Goal: Information Seeking & Learning: Learn about a topic

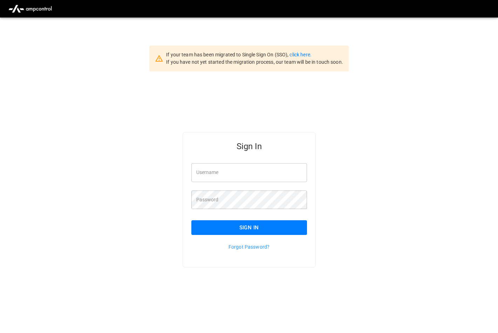
click at [386, 186] on div "Sign In Username Username Password Password Sign In Forgot Password?" at bounding box center [249, 210] width 498 height 279
click at [216, 174] on input "Username" at bounding box center [249, 172] width 116 height 19
type input "*"
click at [411, 144] on div "Sign In Username Username Password Password Sign In Forgot Password?" at bounding box center [249, 210] width 498 height 279
click at [227, 173] on input "Username" at bounding box center [249, 172] width 116 height 19
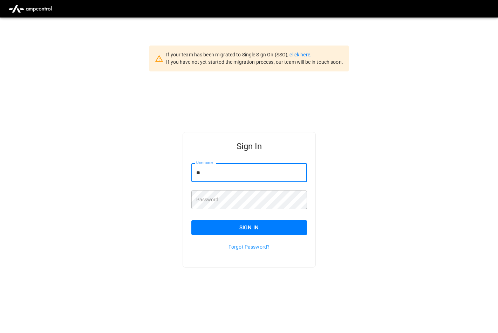
type input "*"
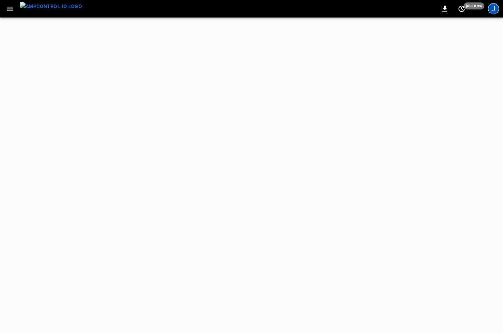
click at [497, 11] on div "J" at bounding box center [493, 8] width 11 height 11
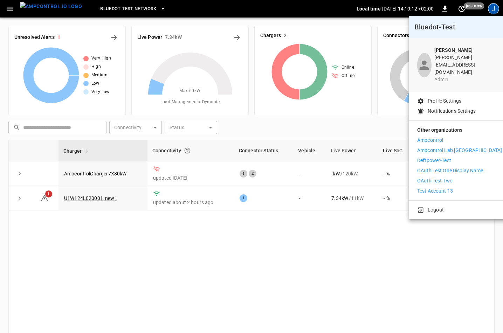
click at [15, 9] on div at bounding box center [251, 166] width 503 height 333
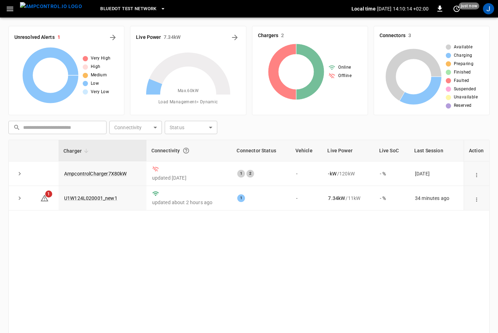
click at [12, 9] on icon "button" at bounding box center [10, 9] width 9 height 9
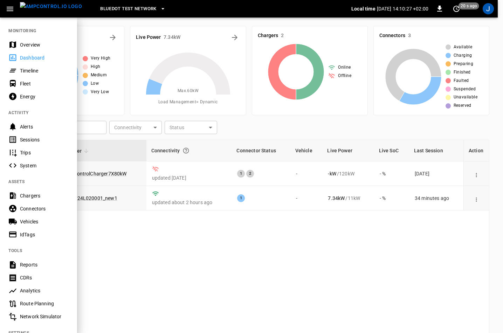
click at [192, 241] on div at bounding box center [251, 166] width 503 height 333
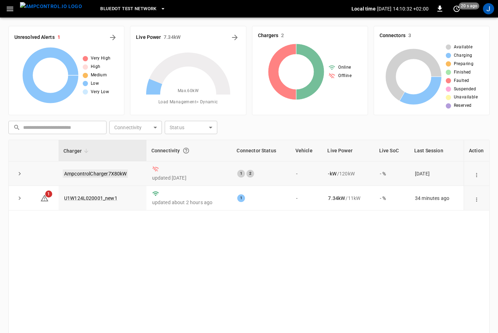
click at [106, 171] on link "AmpcontrolCharger7X80kW" at bounding box center [95, 174] width 65 height 8
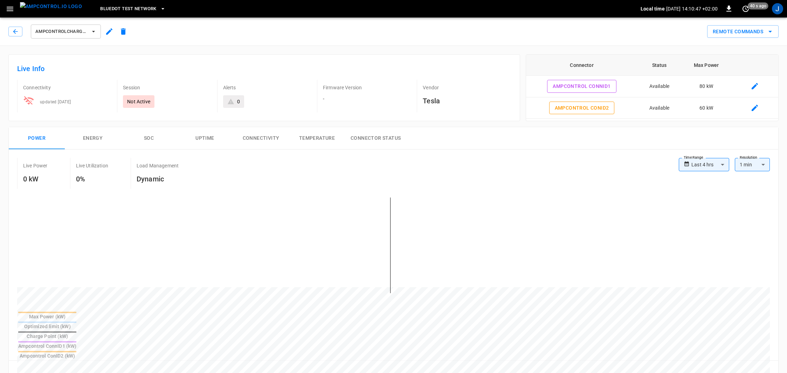
scroll to position [315, 0]
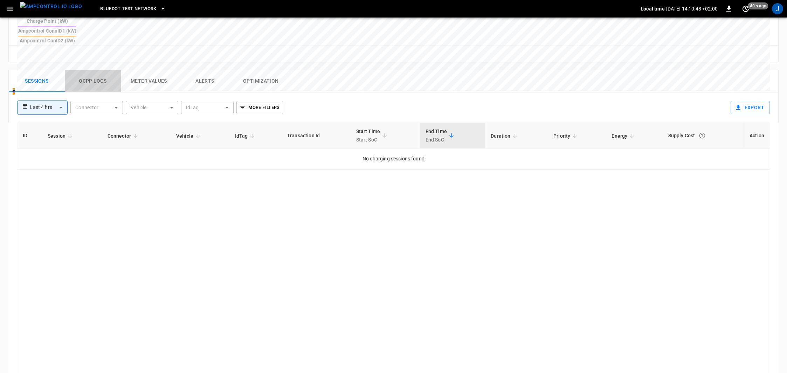
click at [92, 70] on button "Ocpp logs" at bounding box center [93, 81] width 56 height 22
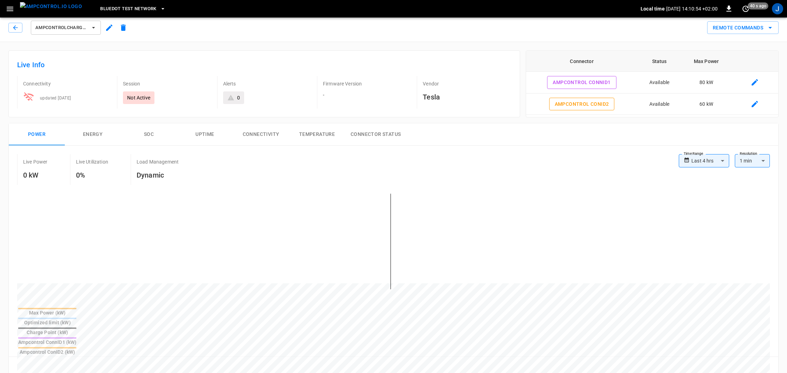
scroll to position [0, 0]
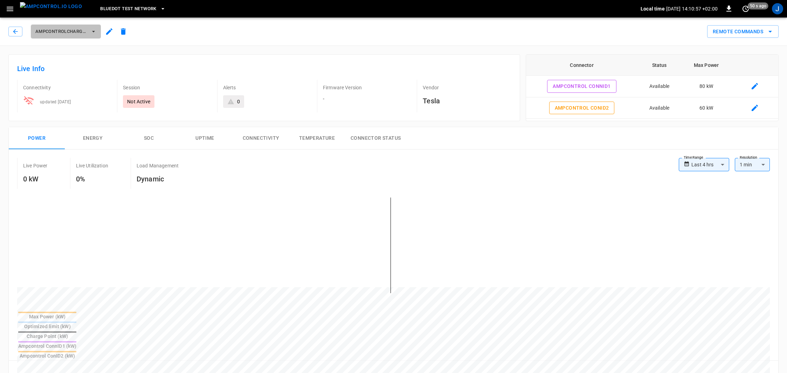
click at [92, 33] on icon "button" at bounding box center [93, 31] width 7 height 7
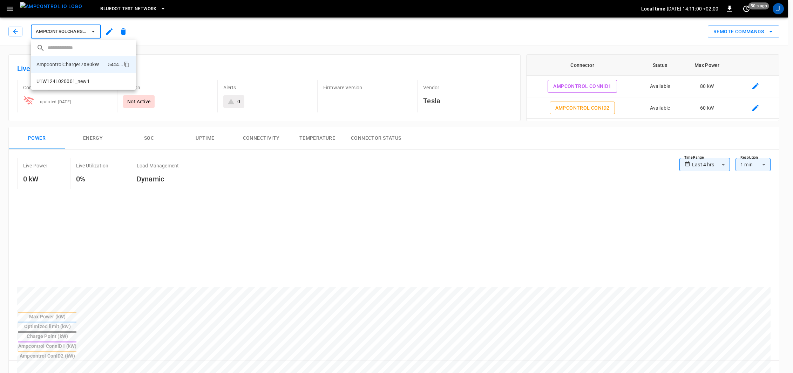
click at [200, 23] on div at bounding box center [396, 186] width 793 height 373
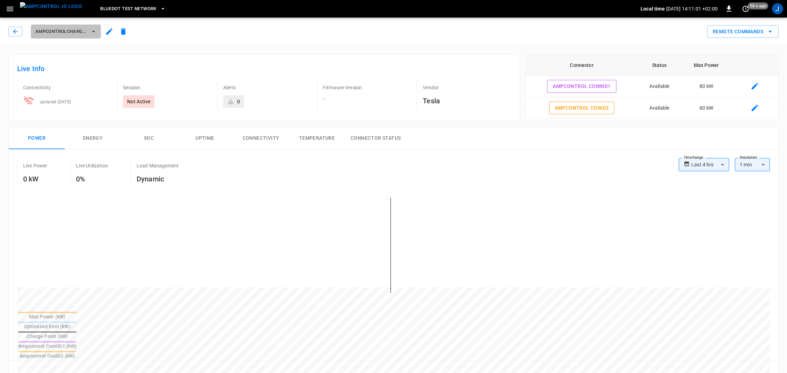
click at [91, 28] on icon "button" at bounding box center [93, 31] width 7 height 7
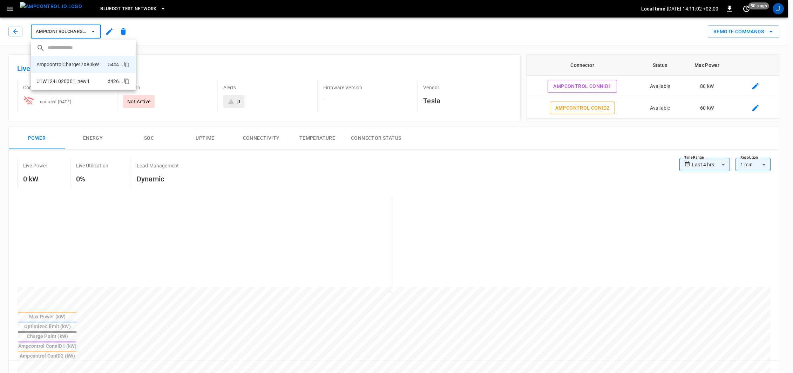
click at [62, 86] on li "U1W124L020001_new1 d426 ..." at bounding box center [83, 81] width 105 height 17
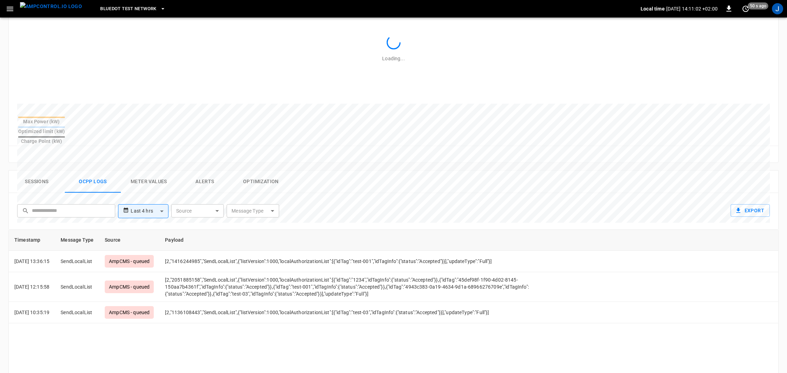
scroll to position [315, 0]
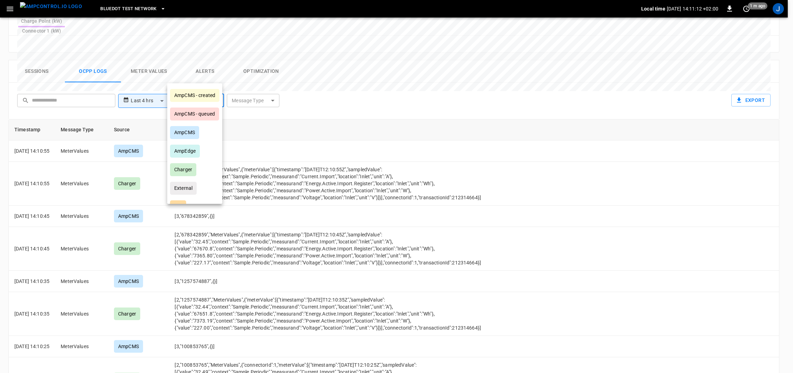
click at [203, 76] on body "**********" at bounding box center [396, 46] width 793 height 723
click at [200, 163] on li "Charger" at bounding box center [194, 169] width 55 height 19
type input "*******"
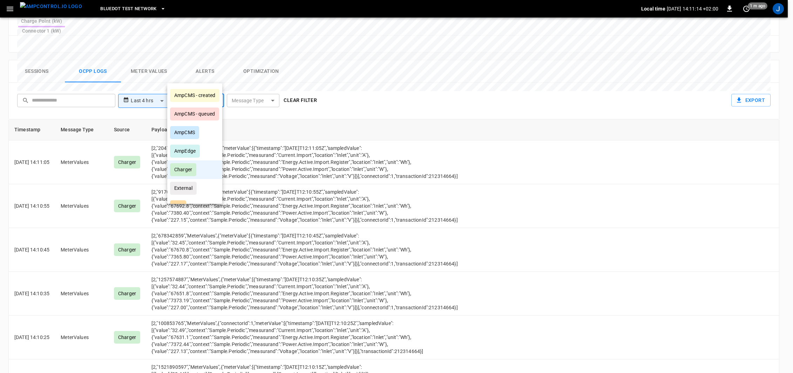
click at [413, 54] on div at bounding box center [396, 186] width 793 height 373
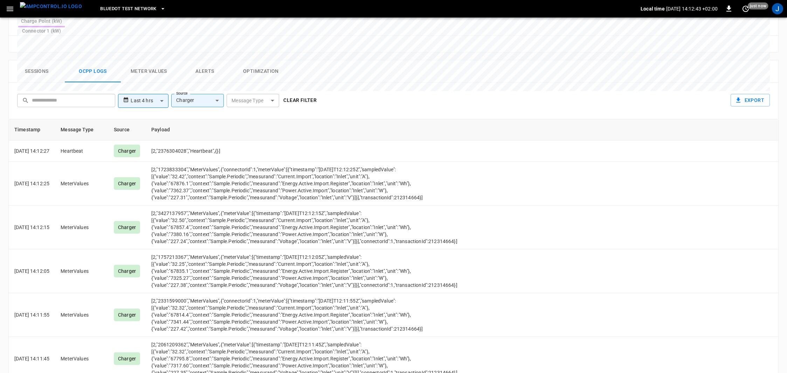
click at [214, 119] on th "Payload" at bounding box center [347, 129] width 402 height 21
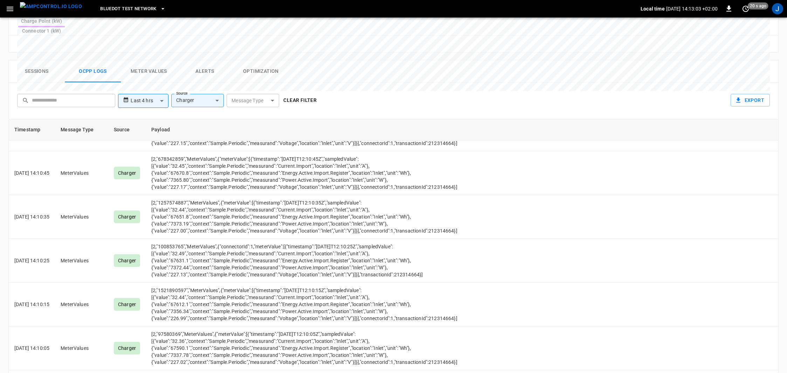
scroll to position [668, 0]
click at [115, 54] on div "**********" at bounding box center [391, 226] width 776 height 345
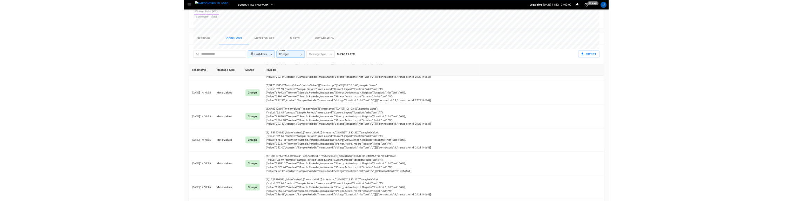
scroll to position [798, 0]
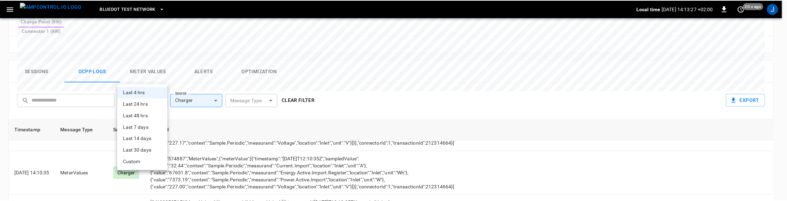
scroll to position [842, 0]
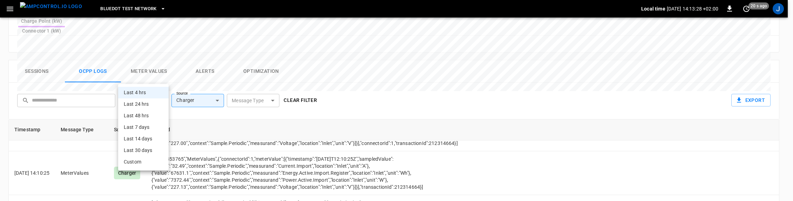
click at [156, 107] on li "Last 24 hrs" at bounding box center [143, 104] width 50 height 12
type input "**********"
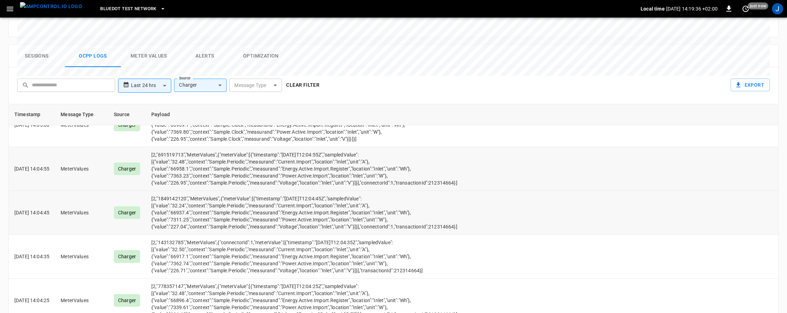
scroll to position [344, 0]
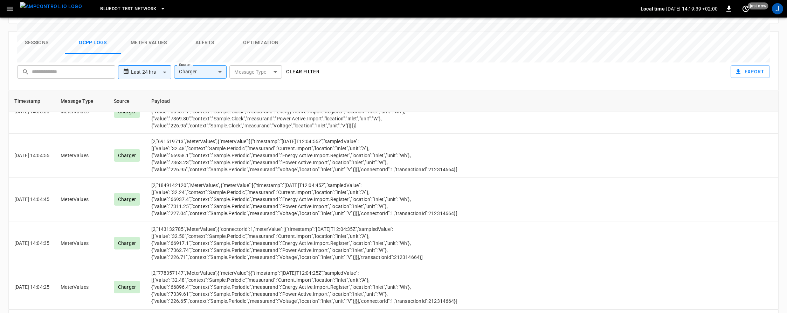
click at [503, 316] on icon "Go to next page" at bounding box center [771, 318] width 2 height 4
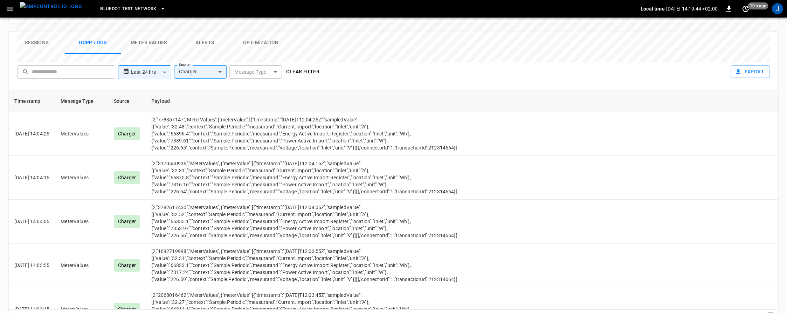
click at [503, 314] on icon "Go to next page" at bounding box center [771, 318] width 8 height 8
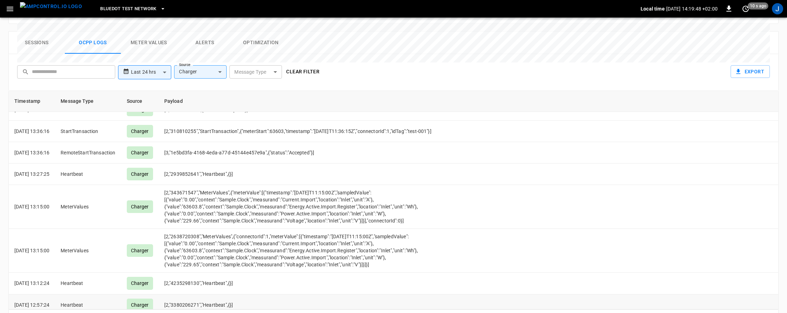
scroll to position [3826, 0]
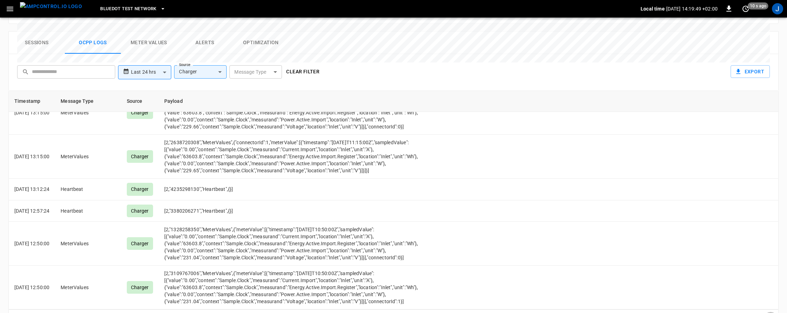
click at [503, 316] on icon "Go to next page" at bounding box center [771, 318] width 2 height 4
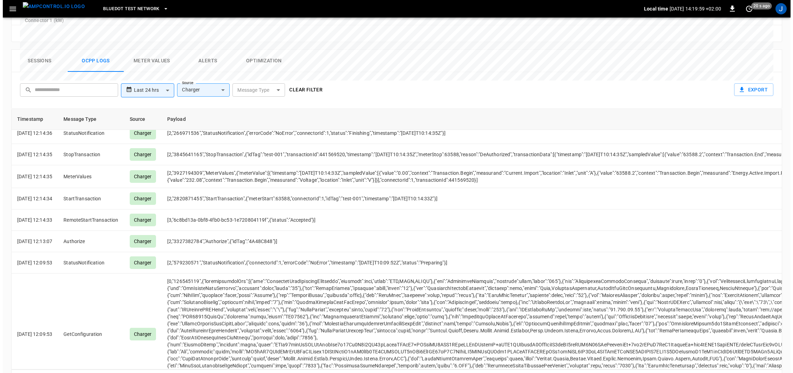
scroll to position [2319, 0]
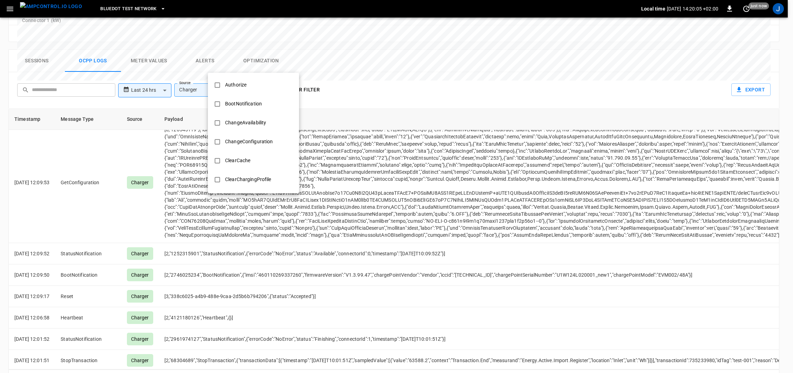
click at [266, 63] on body "**********" at bounding box center [396, 35] width 793 height 723
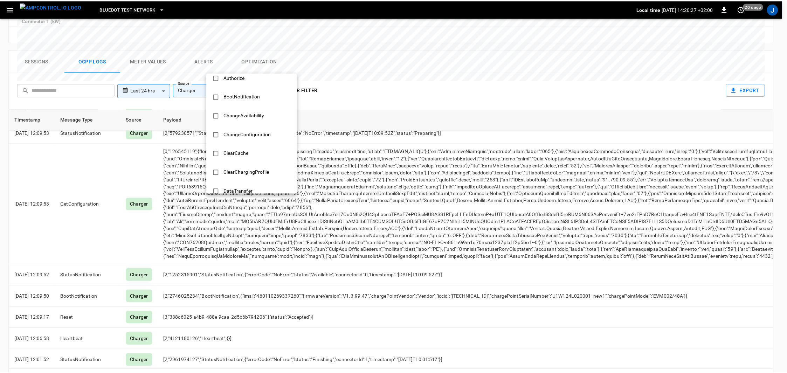
scroll to position [0, 0]
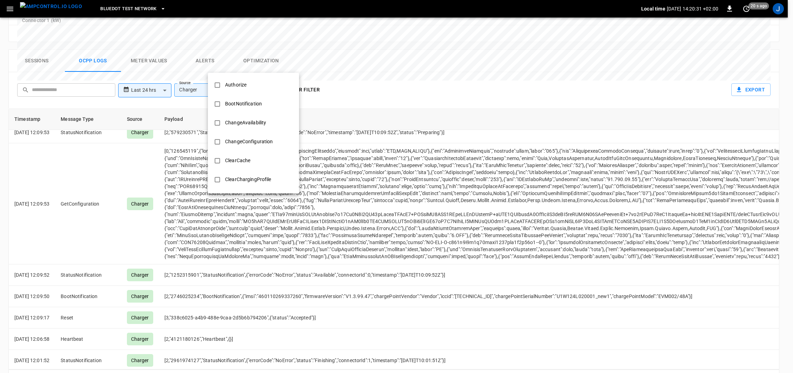
click at [503, 177] on div at bounding box center [396, 186] width 793 height 373
